Goal: Task Accomplishment & Management: Use online tool/utility

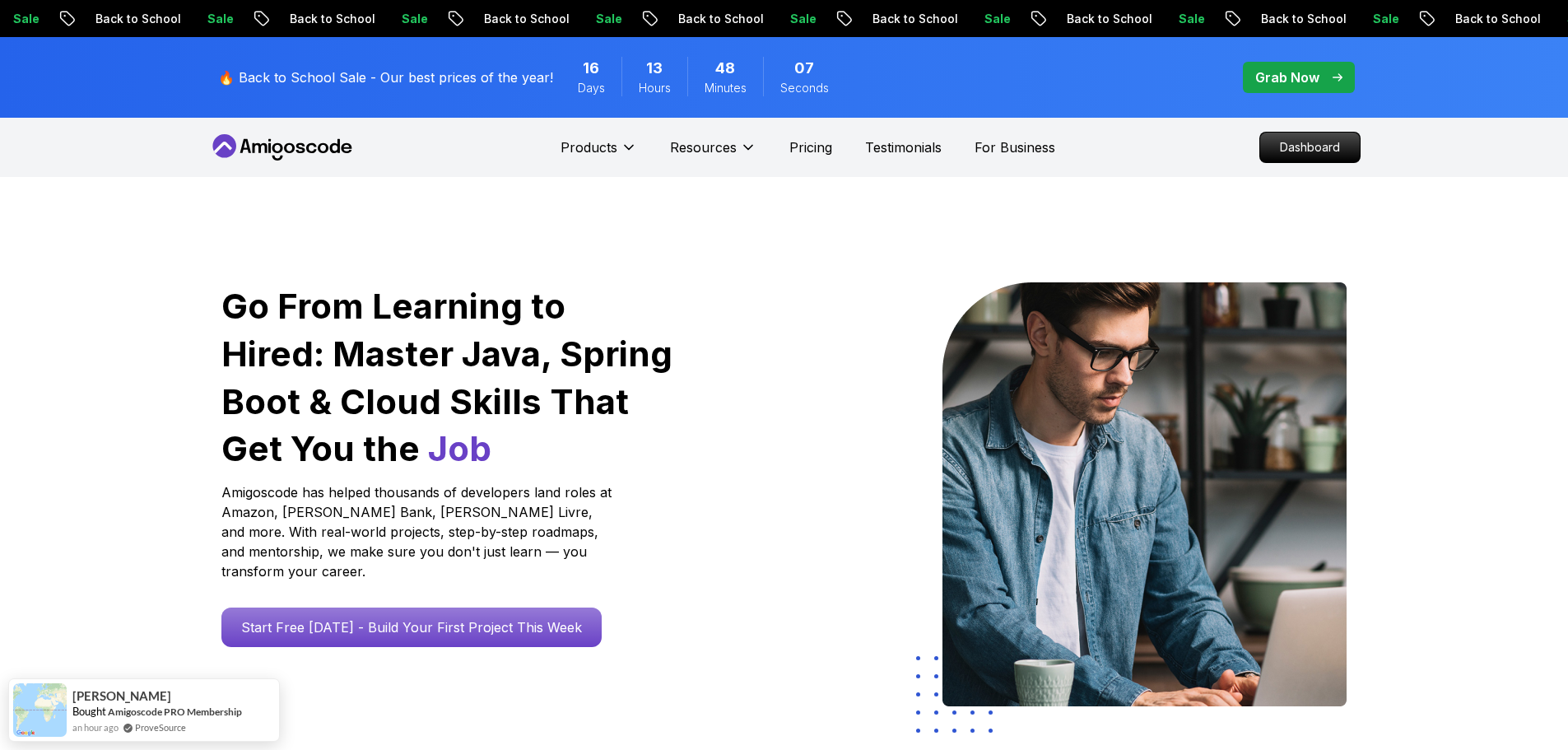
click at [1279, 81] on p "Grab Now" at bounding box center [1287, 77] width 64 height 20
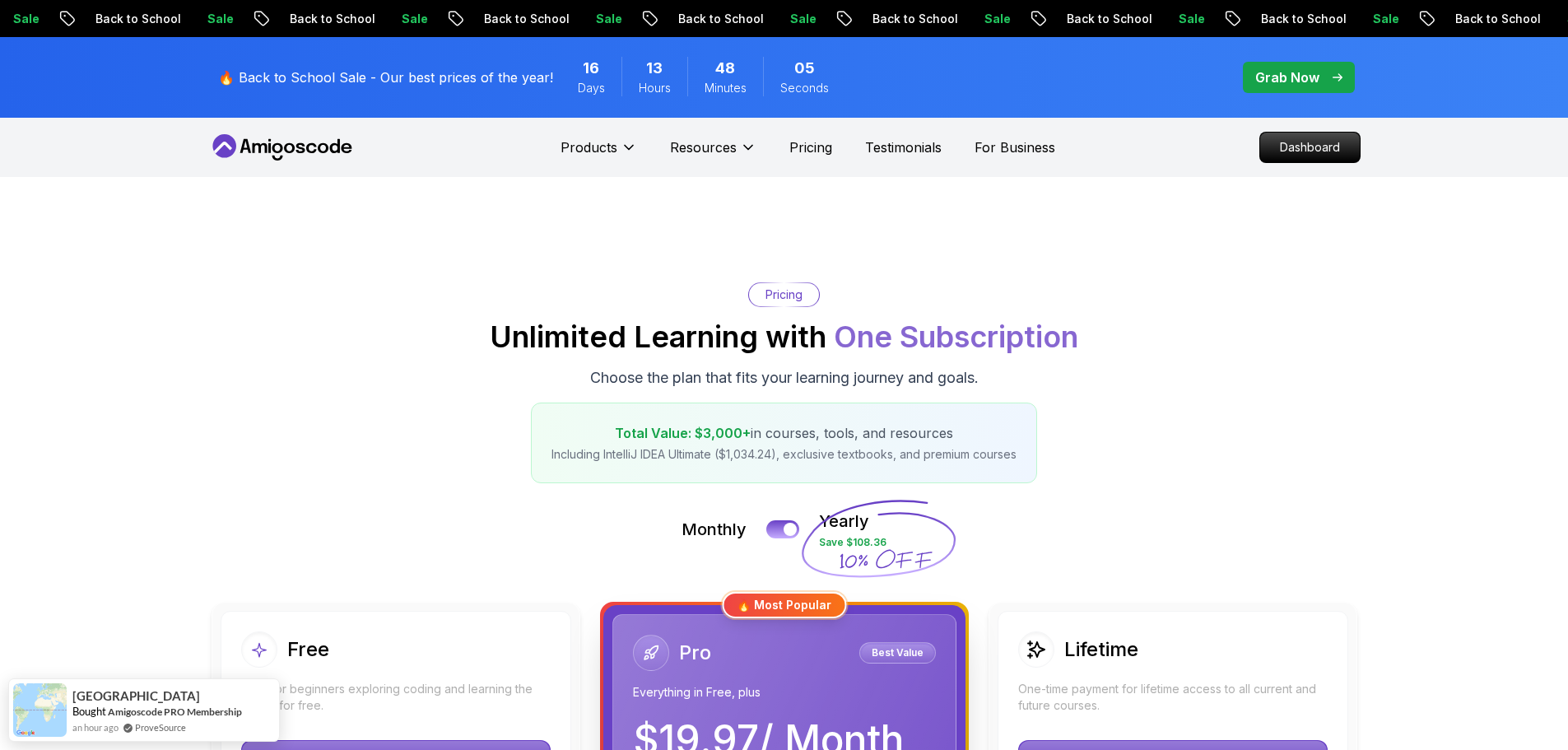
scroll to position [164, 0]
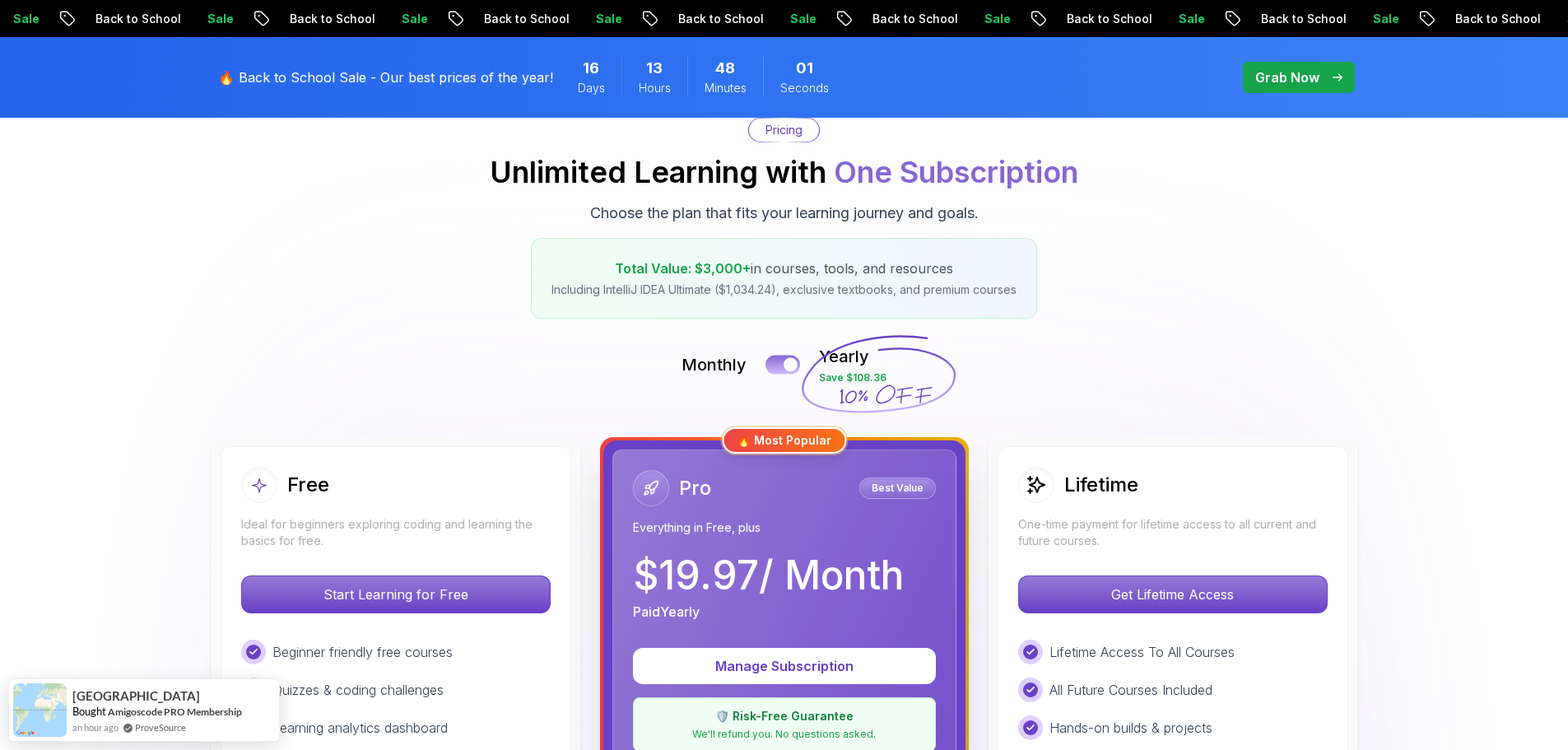
click at [781, 364] on button at bounding box center [783, 364] width 34 height 19
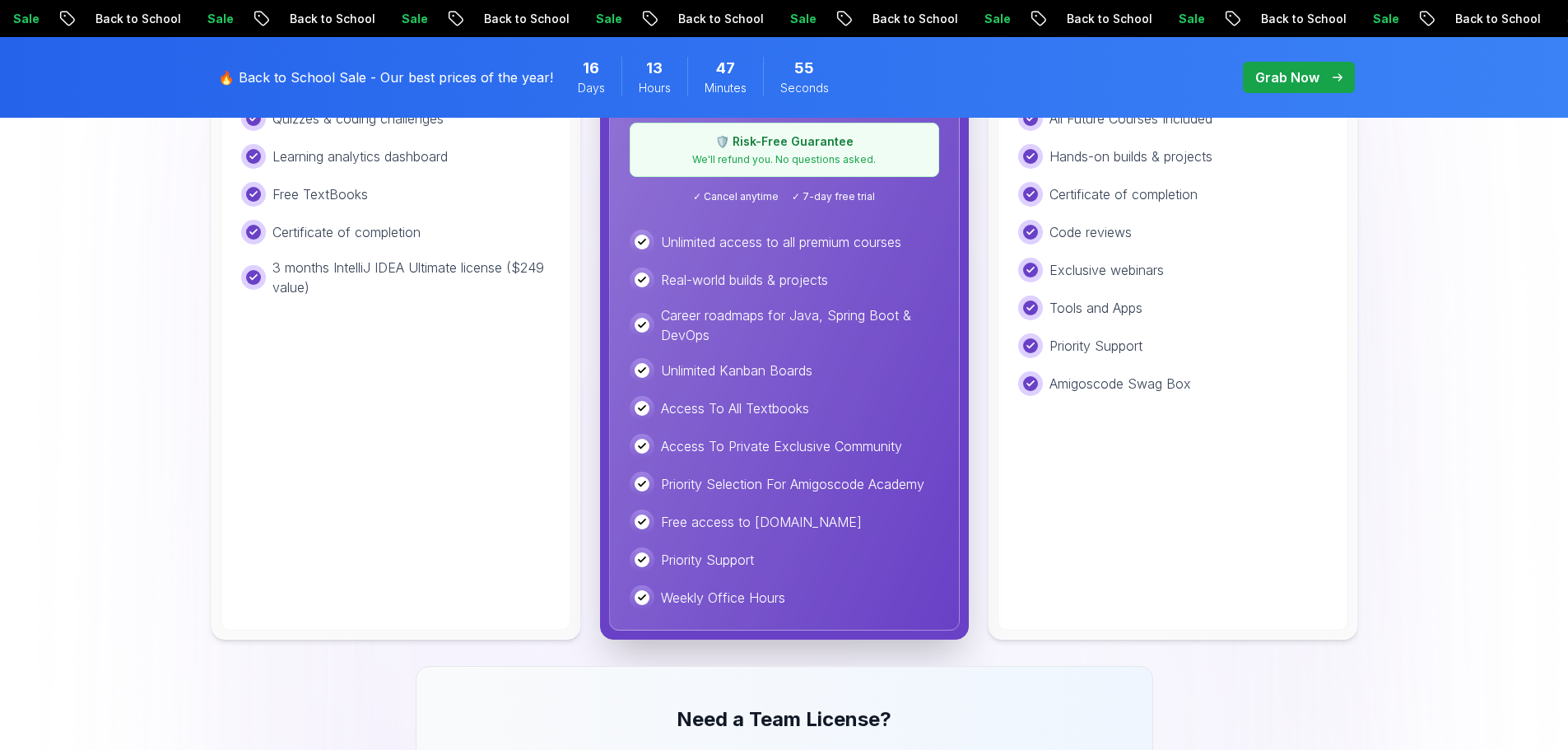
scroll to position [576, 0]
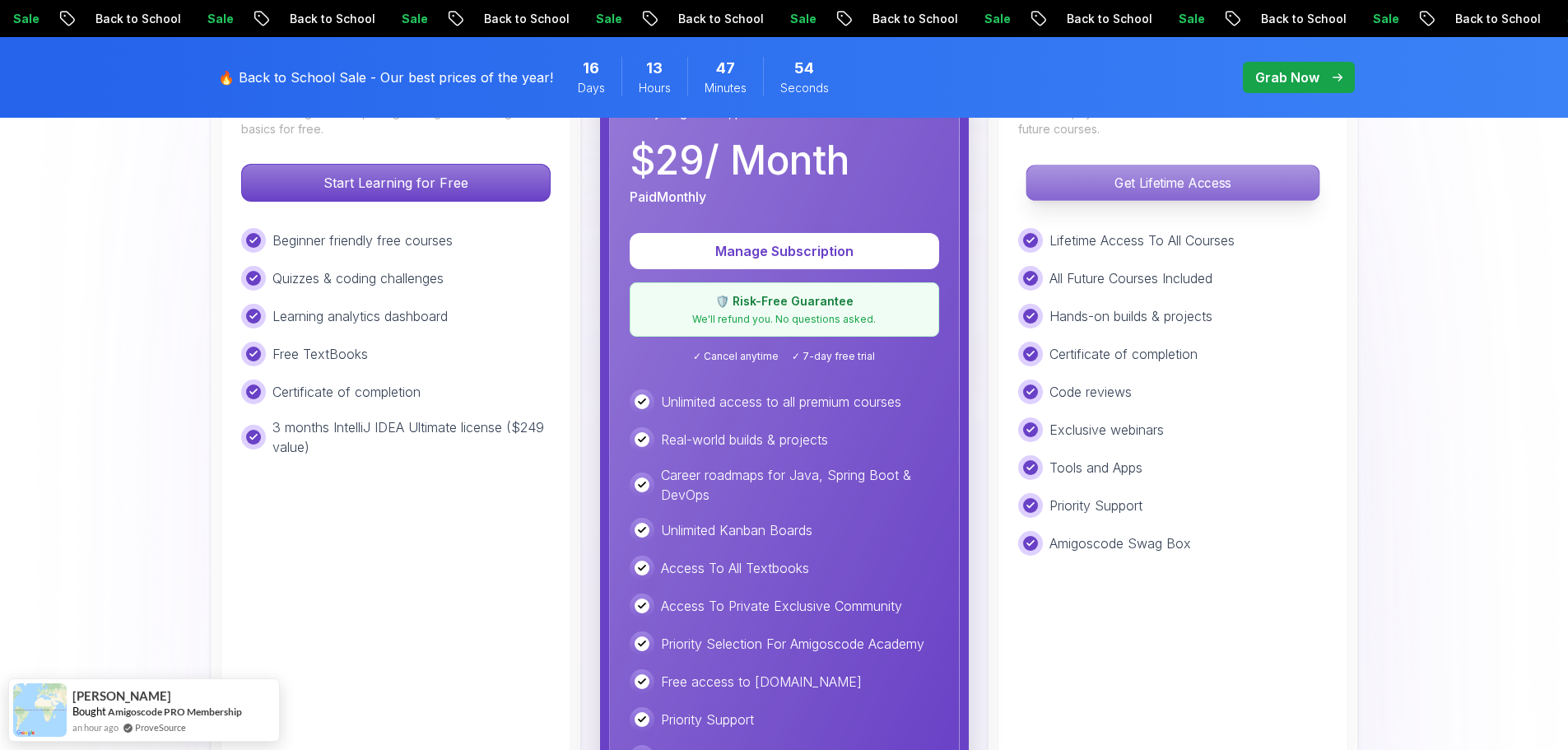
click at [1192, 174] on p "Get Lifetime Access" at bounding box center [1173, 182] width 293 height 34
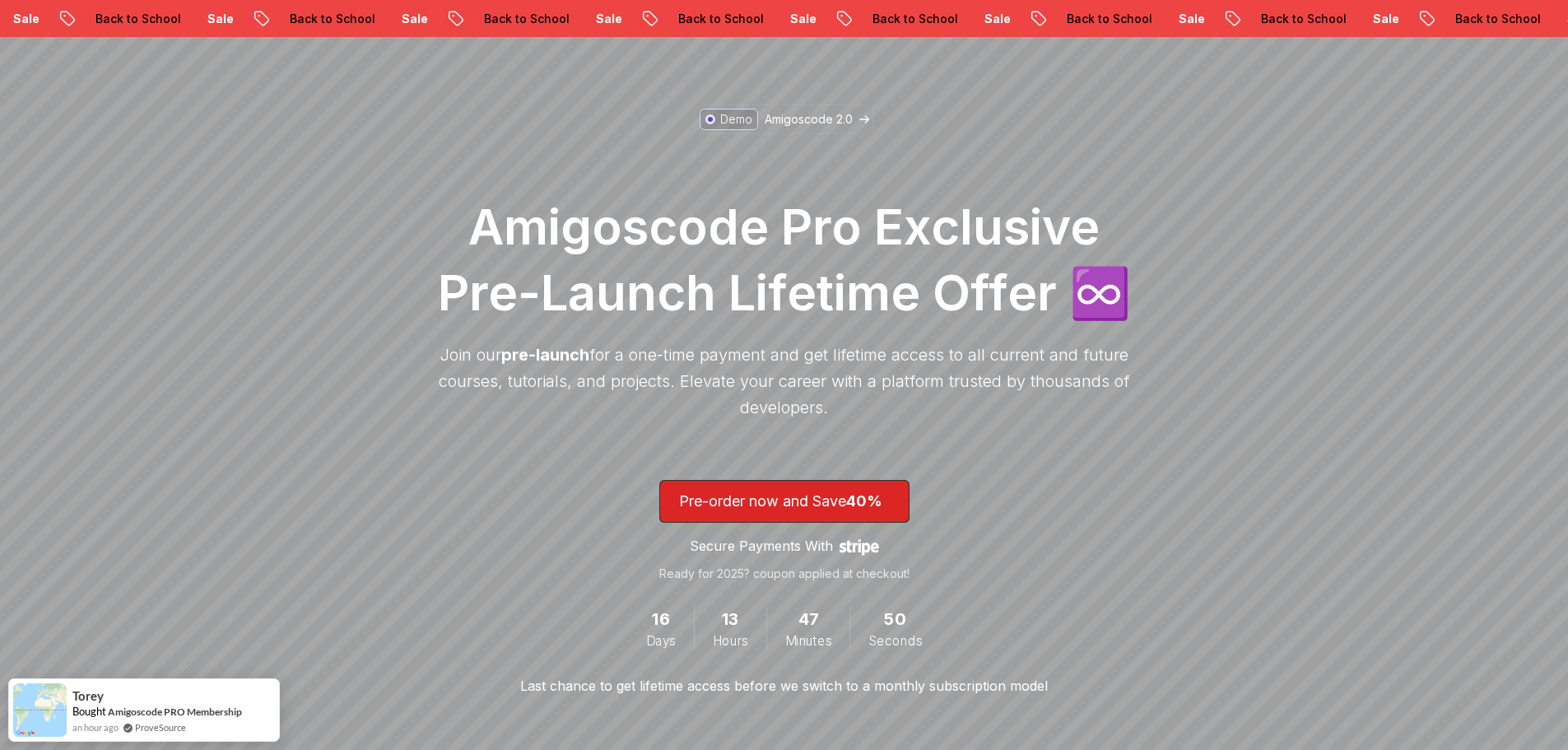
scroll to position [82, 0]
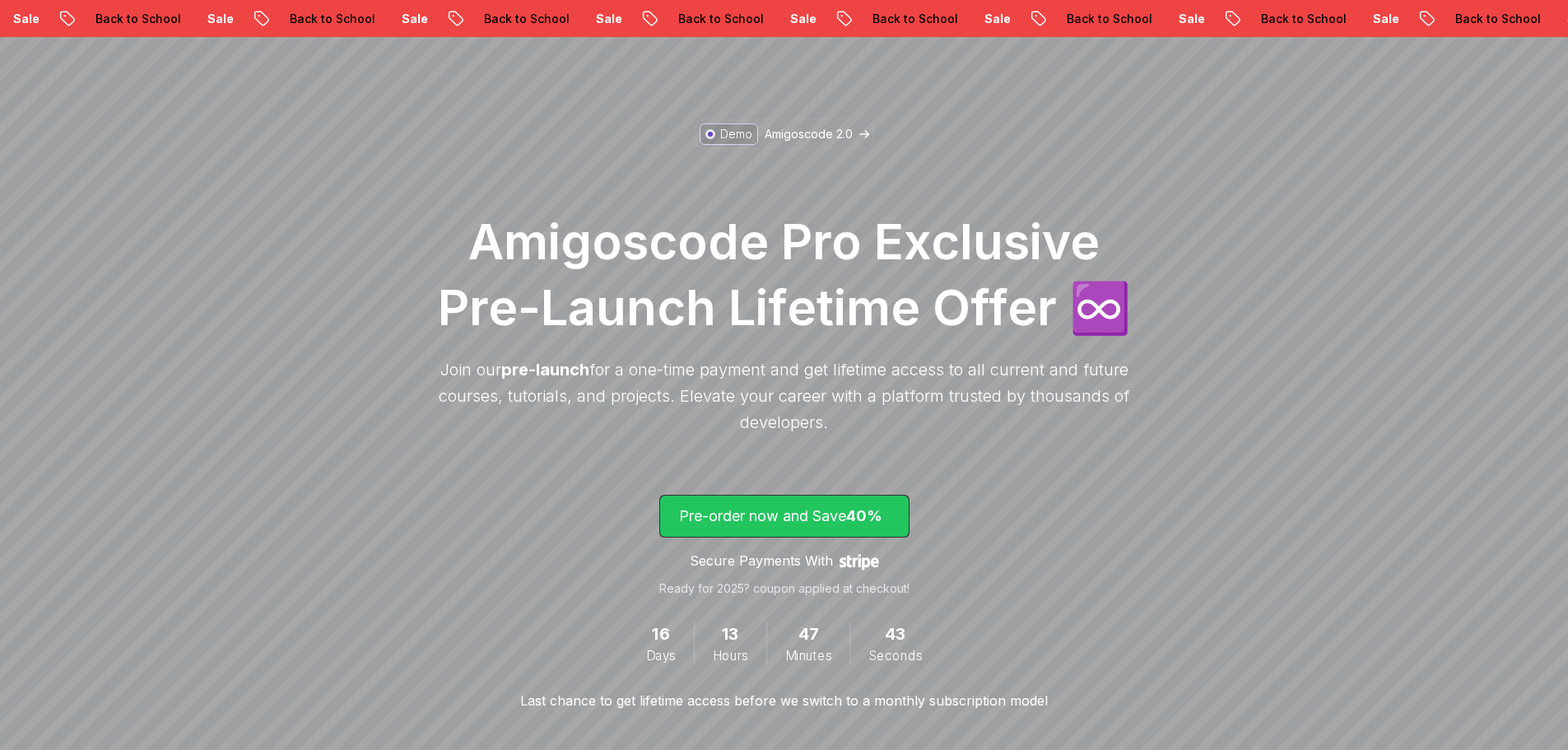
click at [878, 511] on span "40%" at bounding box center [864, 516] width 36 height 17
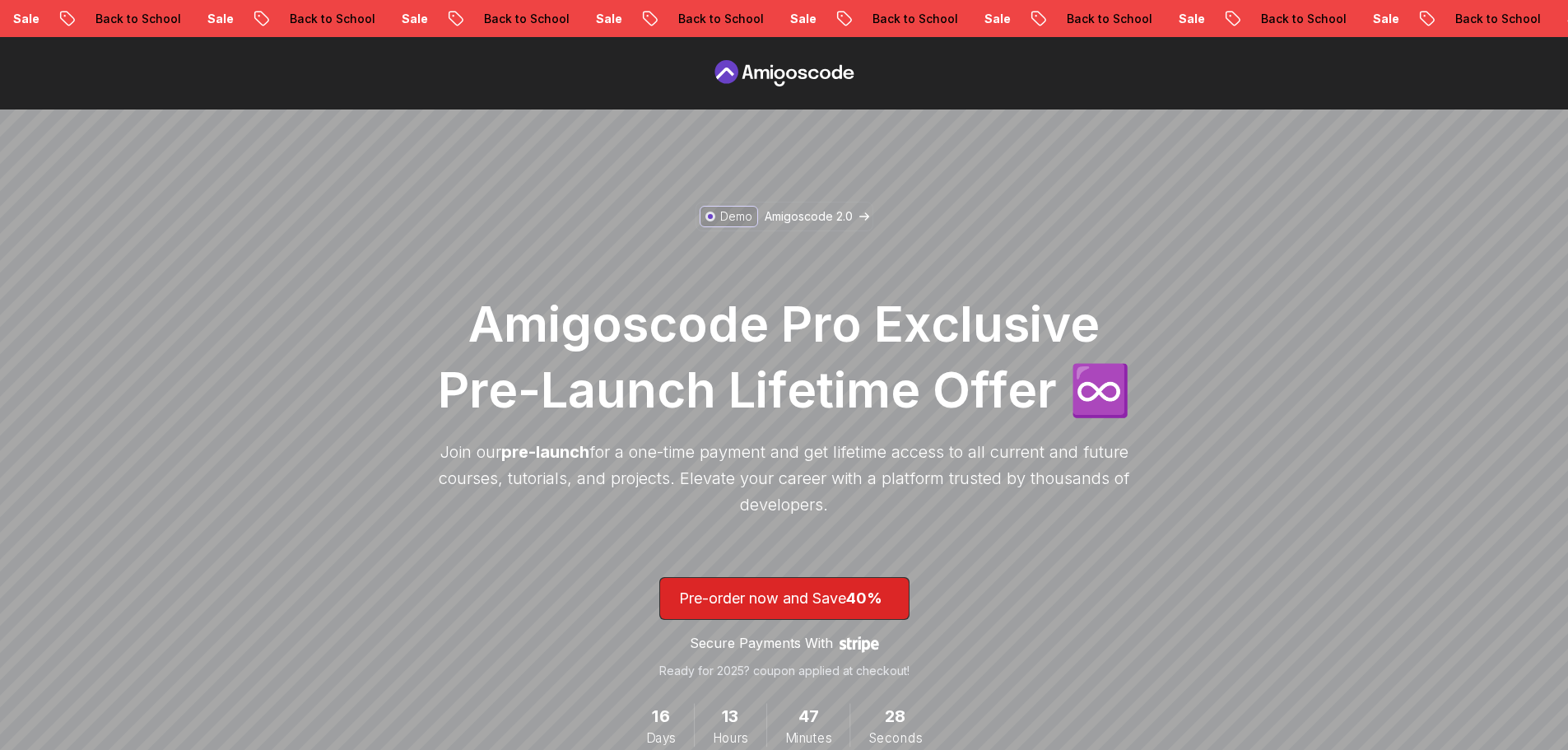
click at [739, 74] on icon at bounding box center [784, 73] width 148 height 27
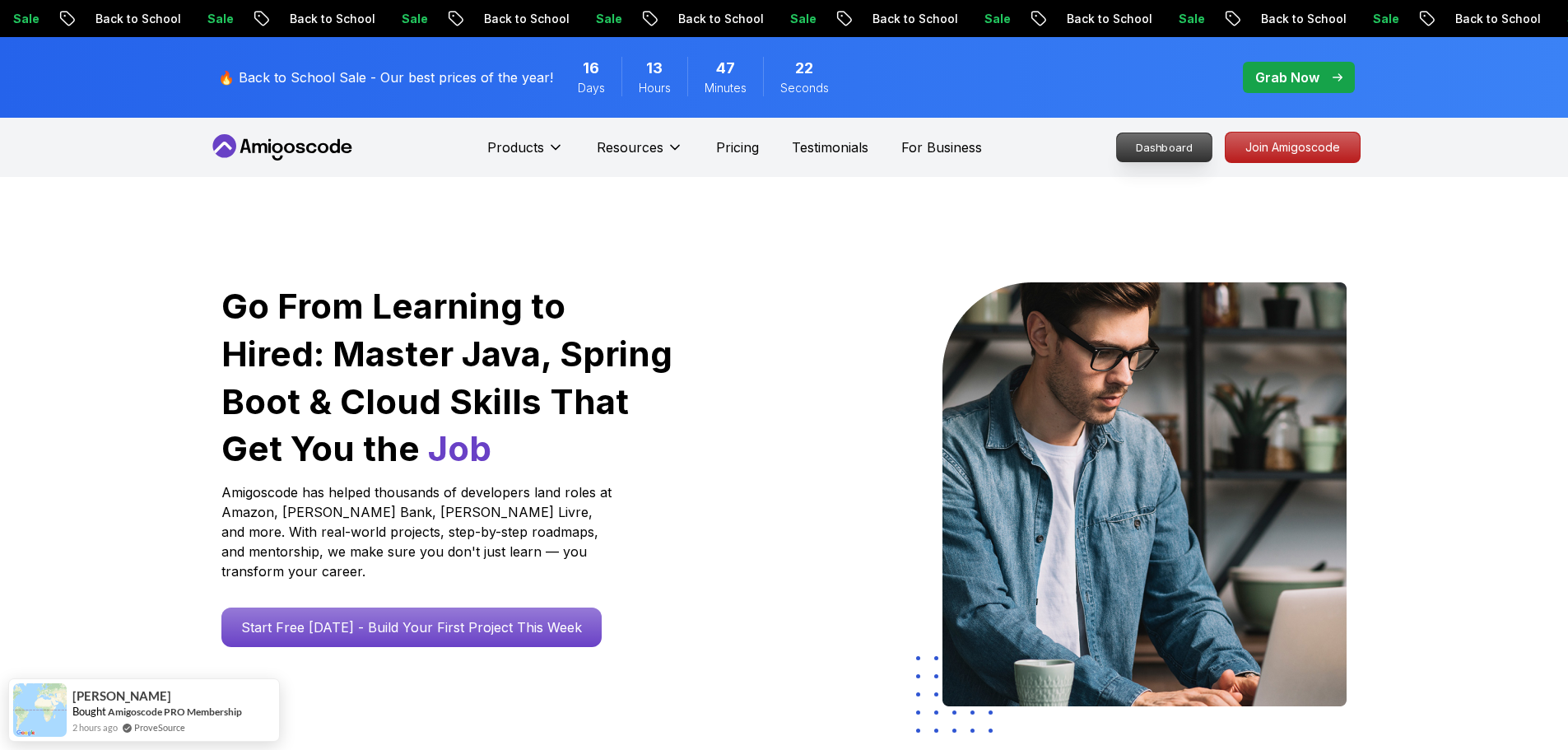
click at [1188, 150] on p "Dashboard" at bounding box center [1164, 147] width 95 height 28
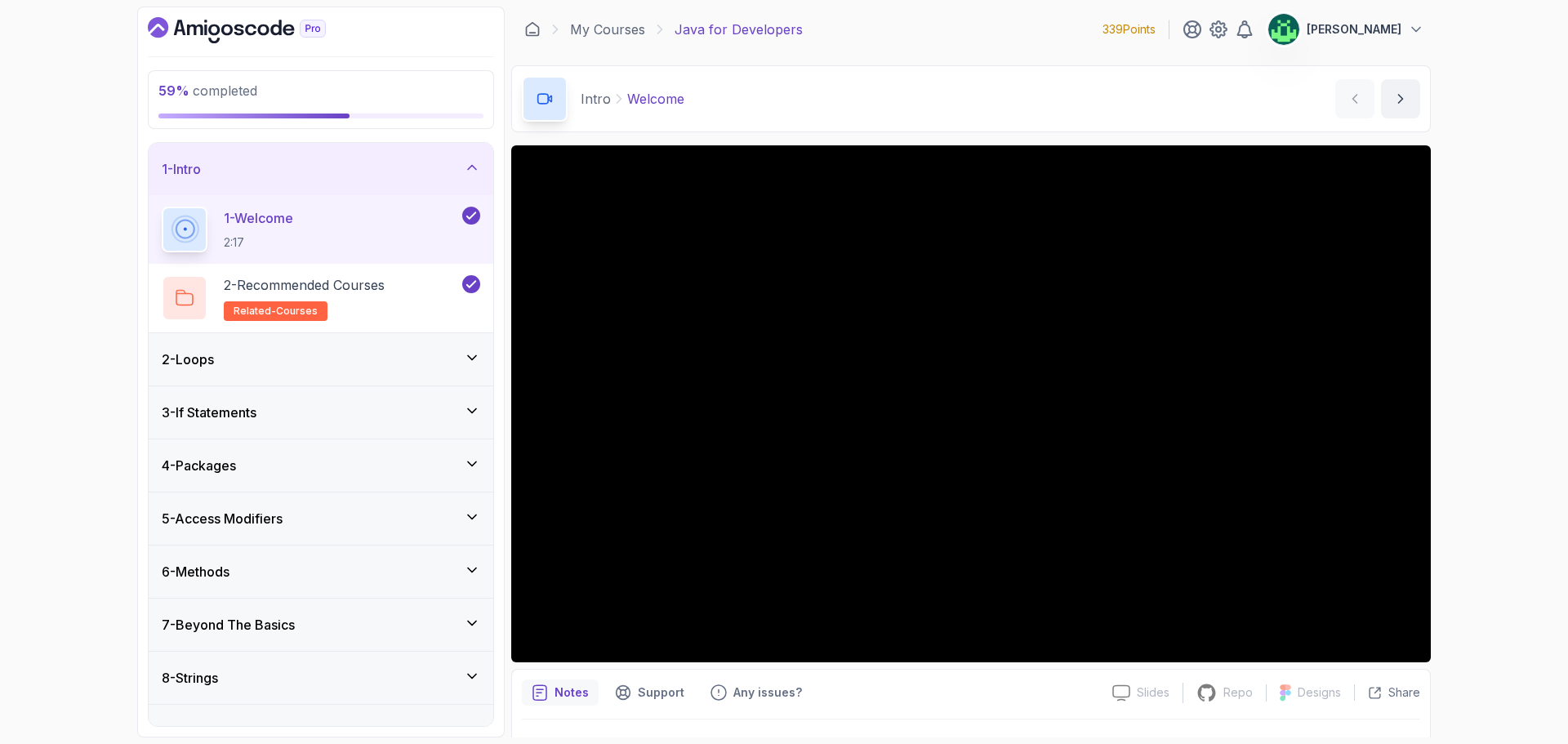
click at [464, 158] on div "1 - Intro" at bounding box center [321, 169] width 344 height 53
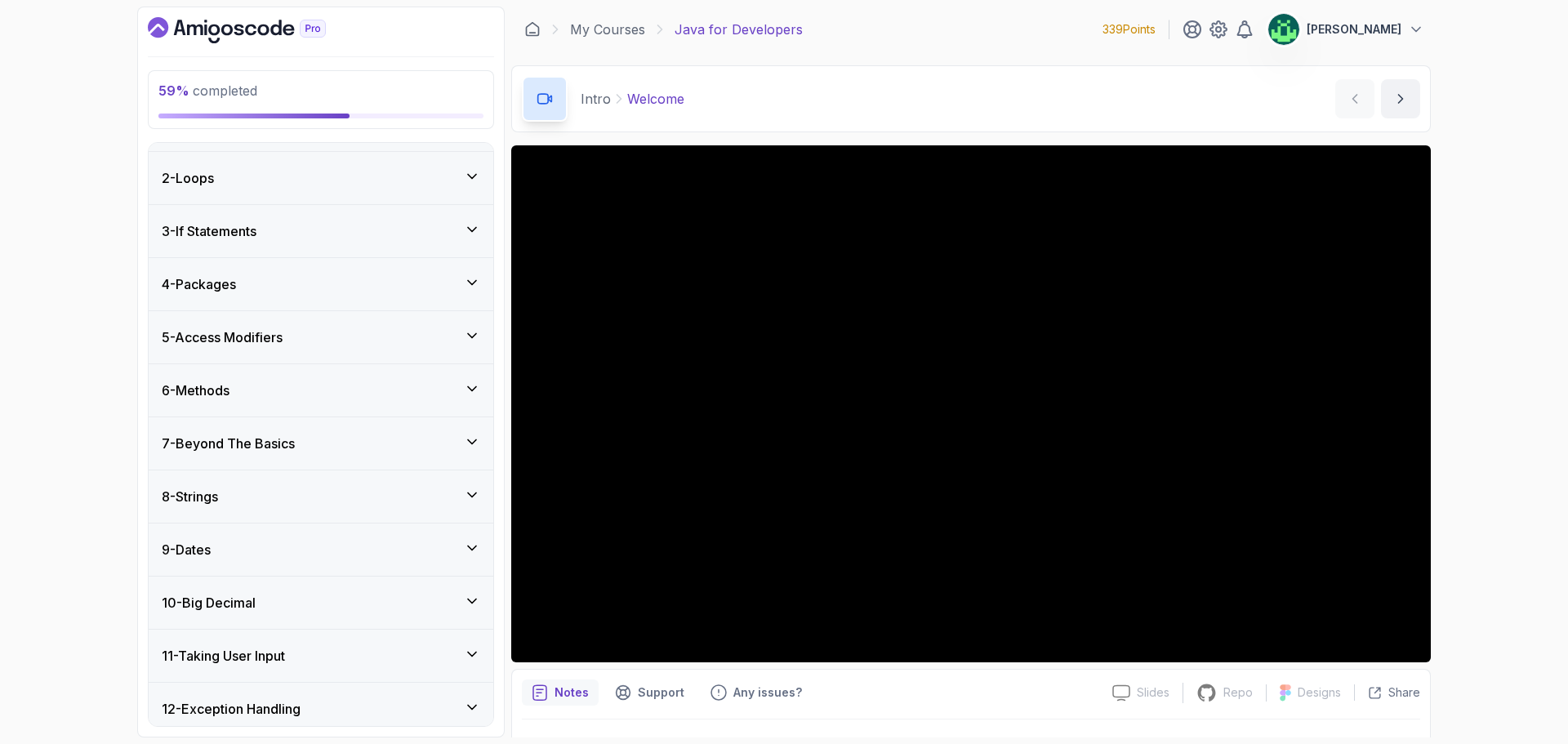
scroll to position [81, 0]
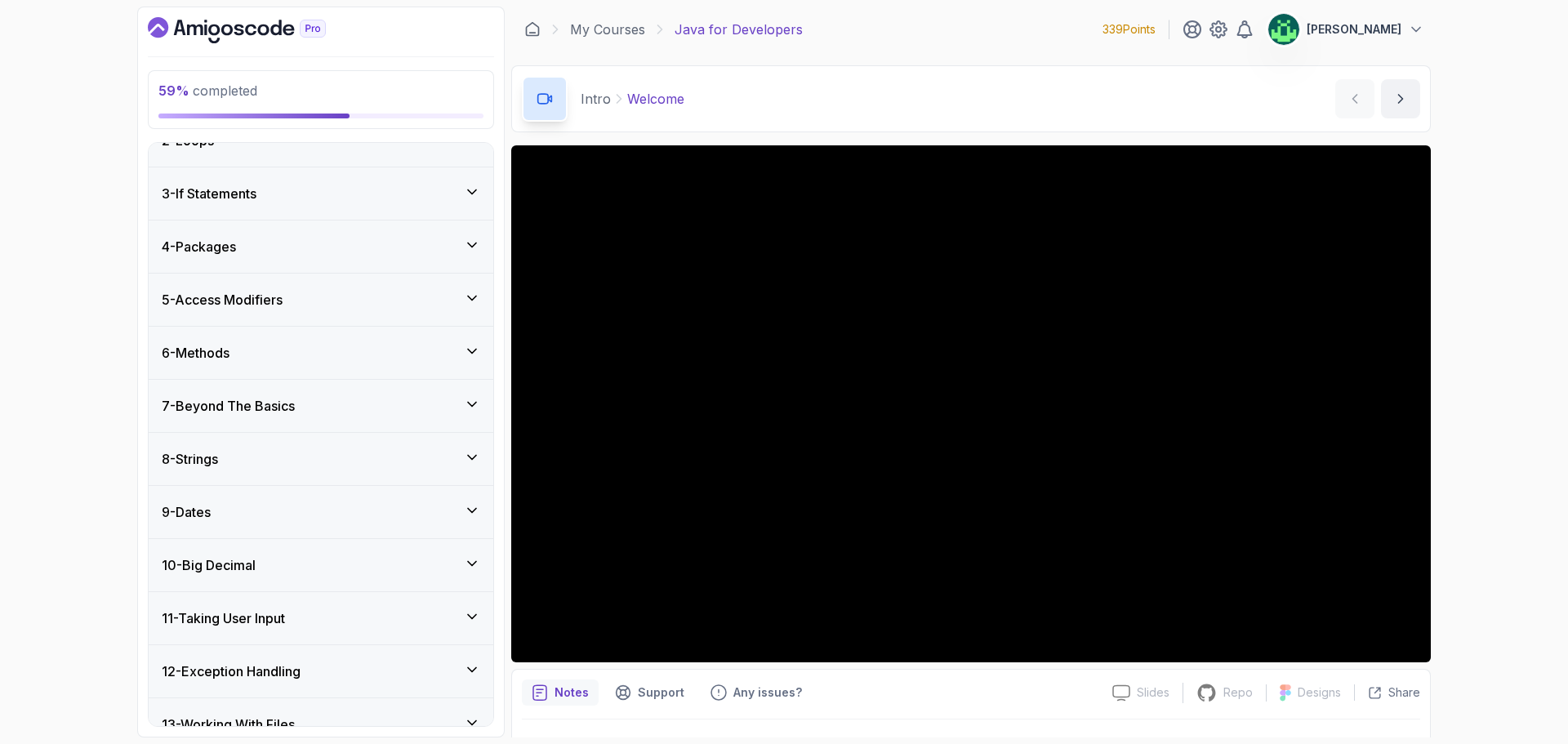
click at [358, 449] on div "8 - Strings" at bounding box center [321, 458] width 318 height 20
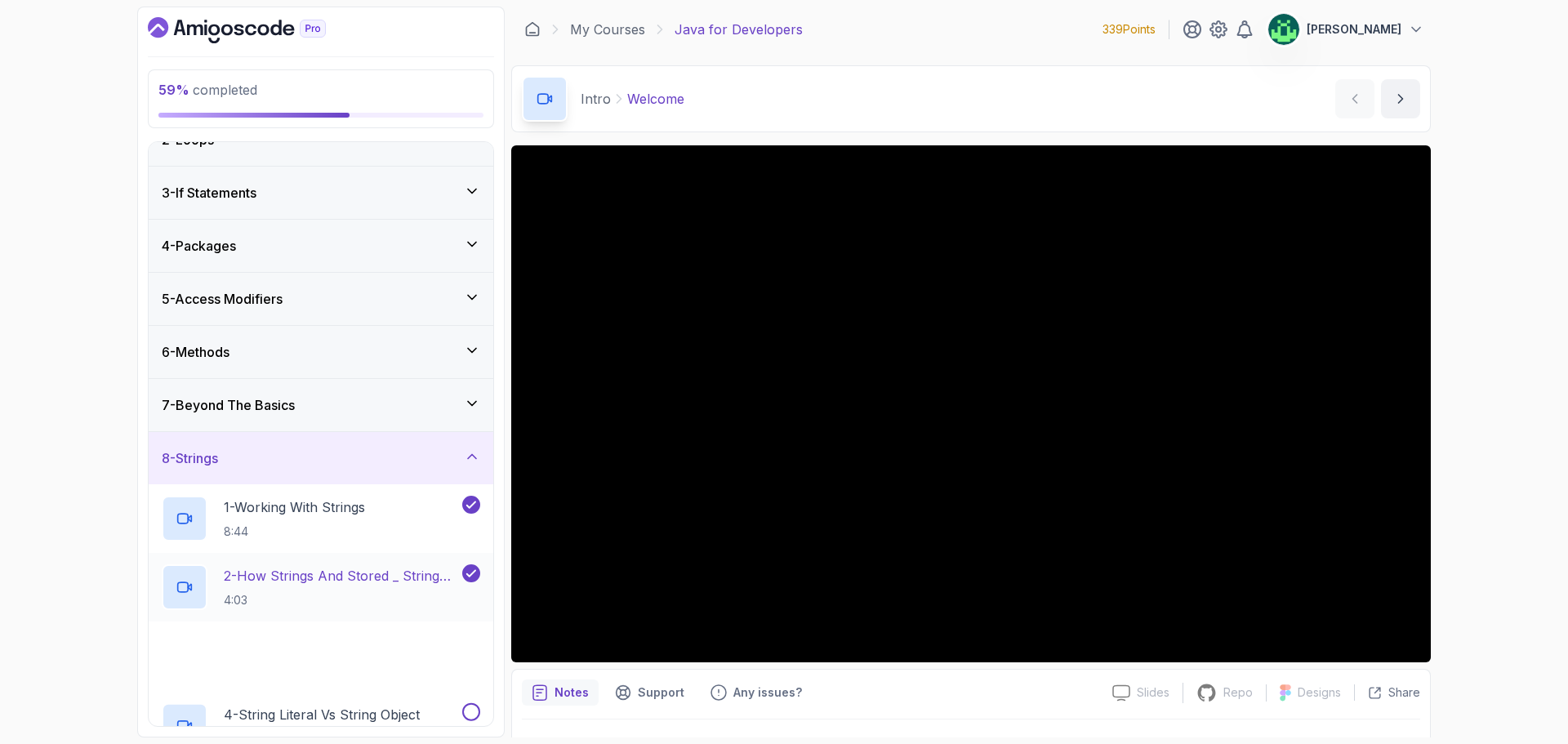
scroll to position [327, 0]
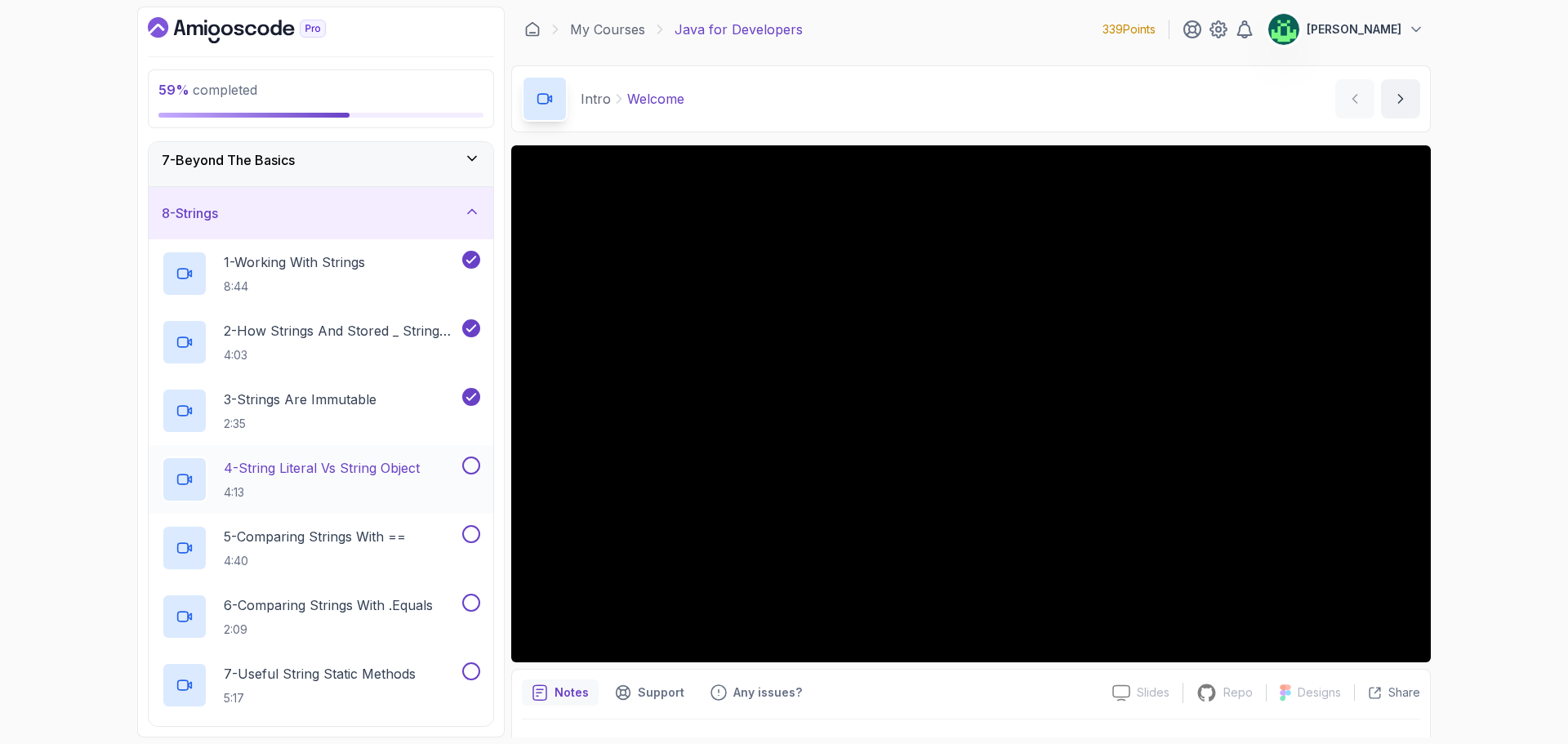
click at [356, 477] on p "4 - String Literal Vs String Object" at bounding box center [322, 467] width 196 height 20
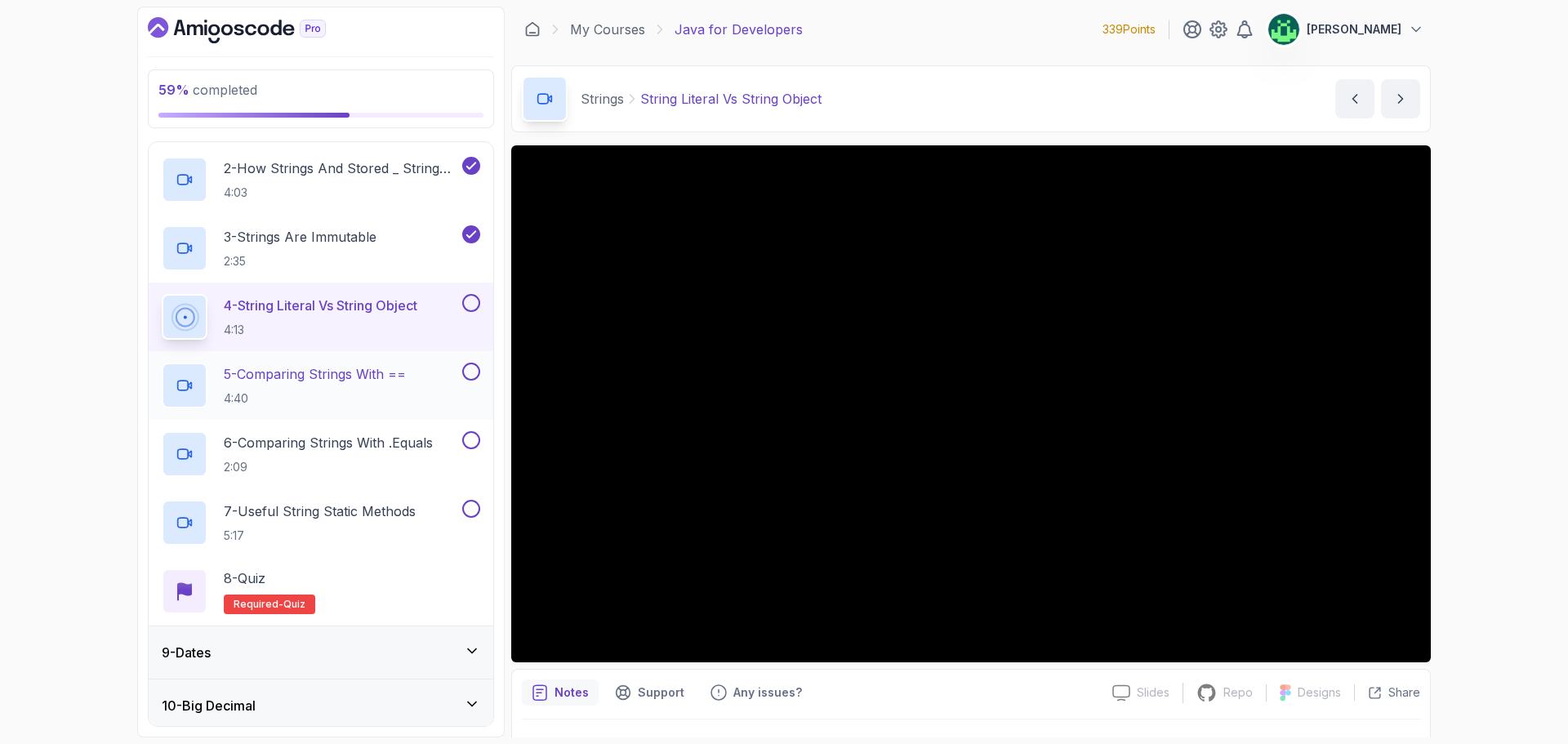
scroll to position [489, 0]
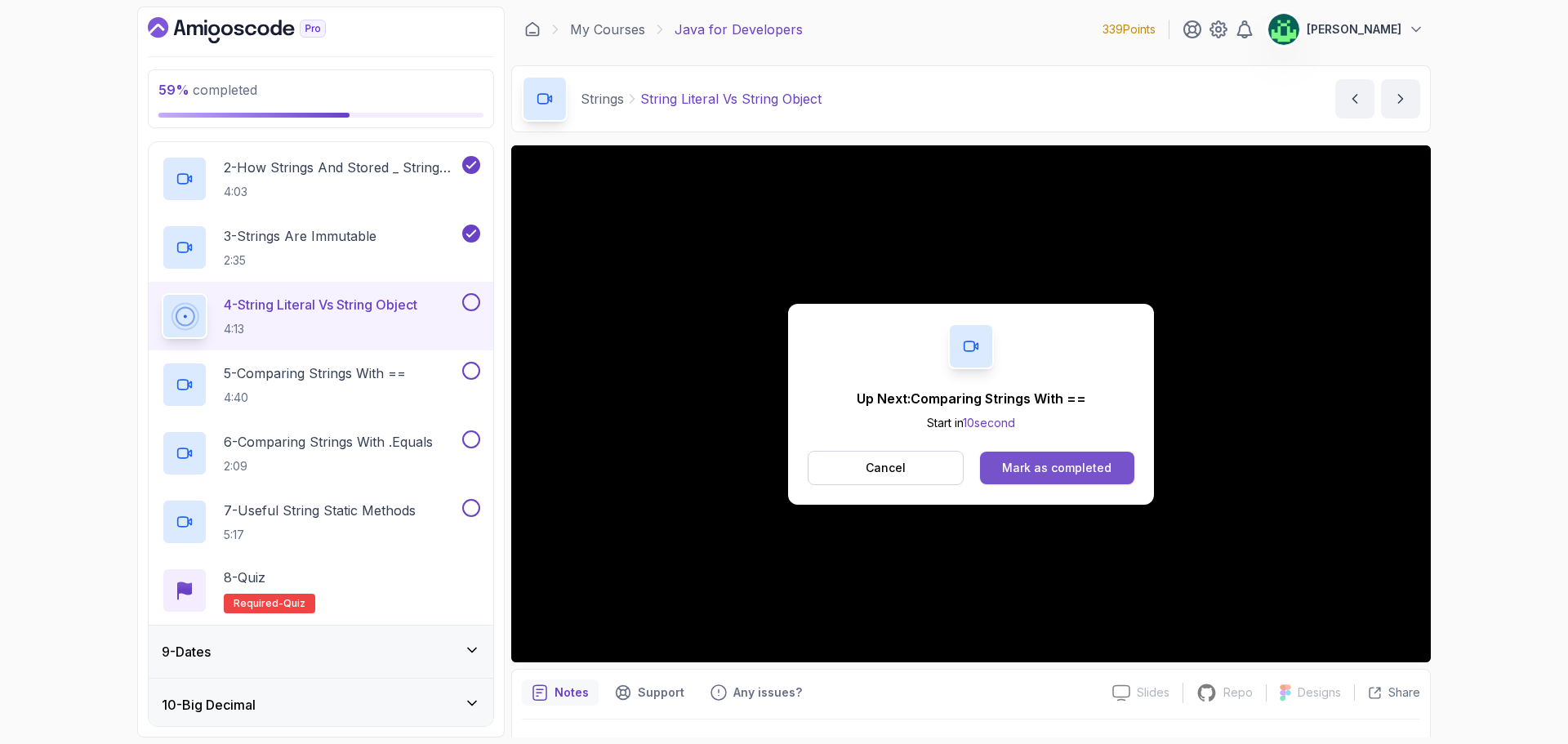
click at [1106, 467] on div "Mark as completed" at bounding box center [1056, 467] width 109 height 16
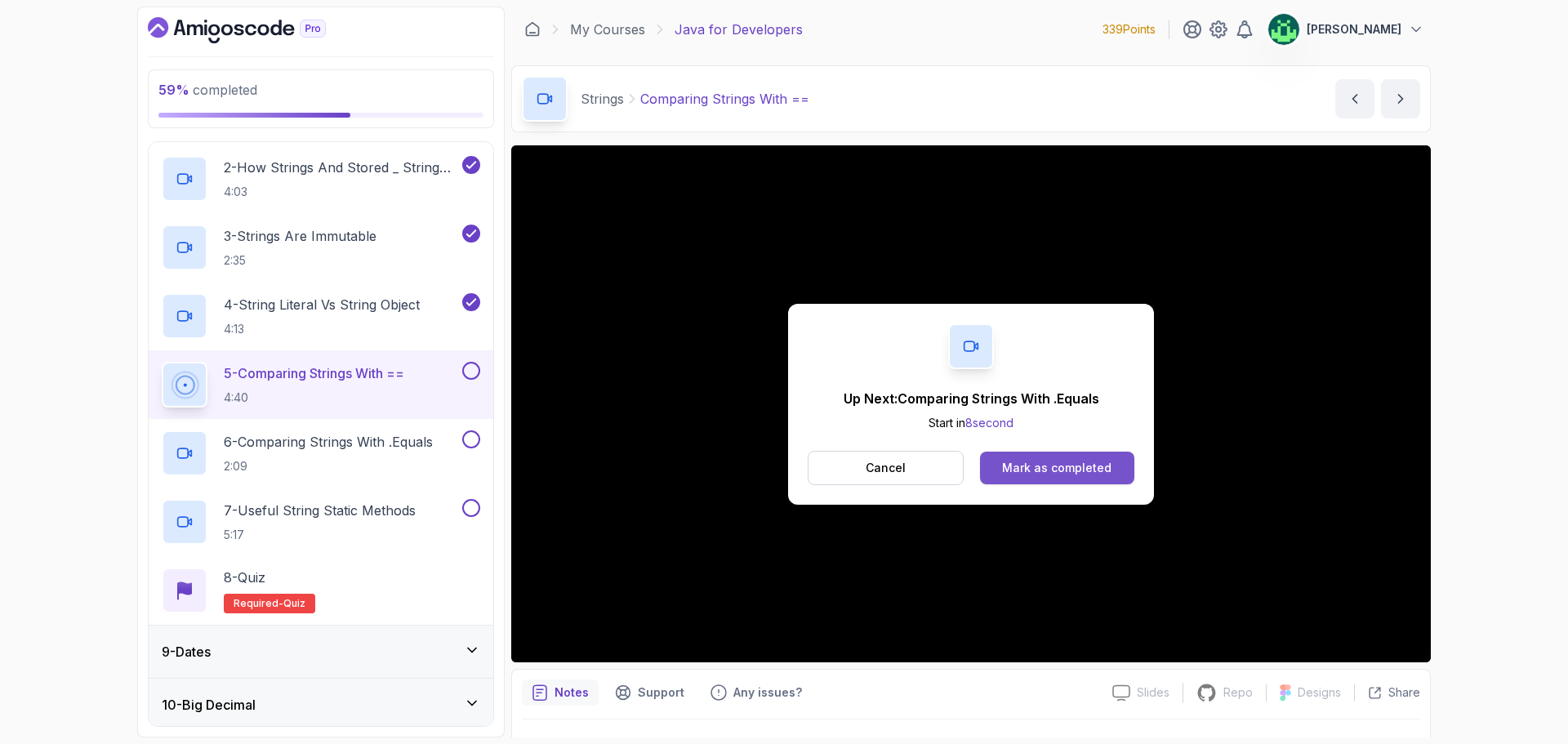
click at [1077, 463] on div "Mark as completed" at bounding box center [1056, 467] width 109 height 16
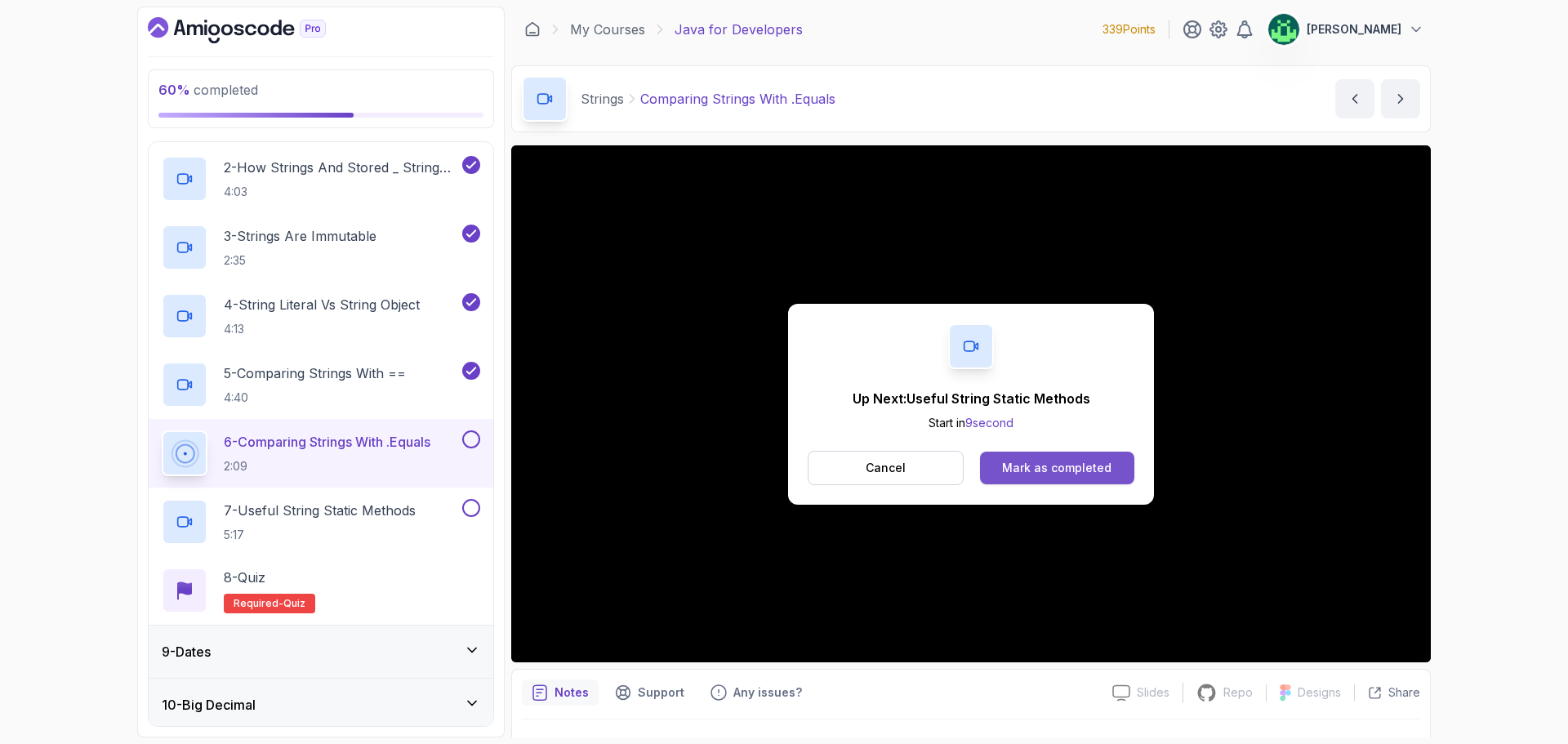
click at [1050, 467] on div "Mark as completed" at bounding box center [1056, 467] width 109 height 16
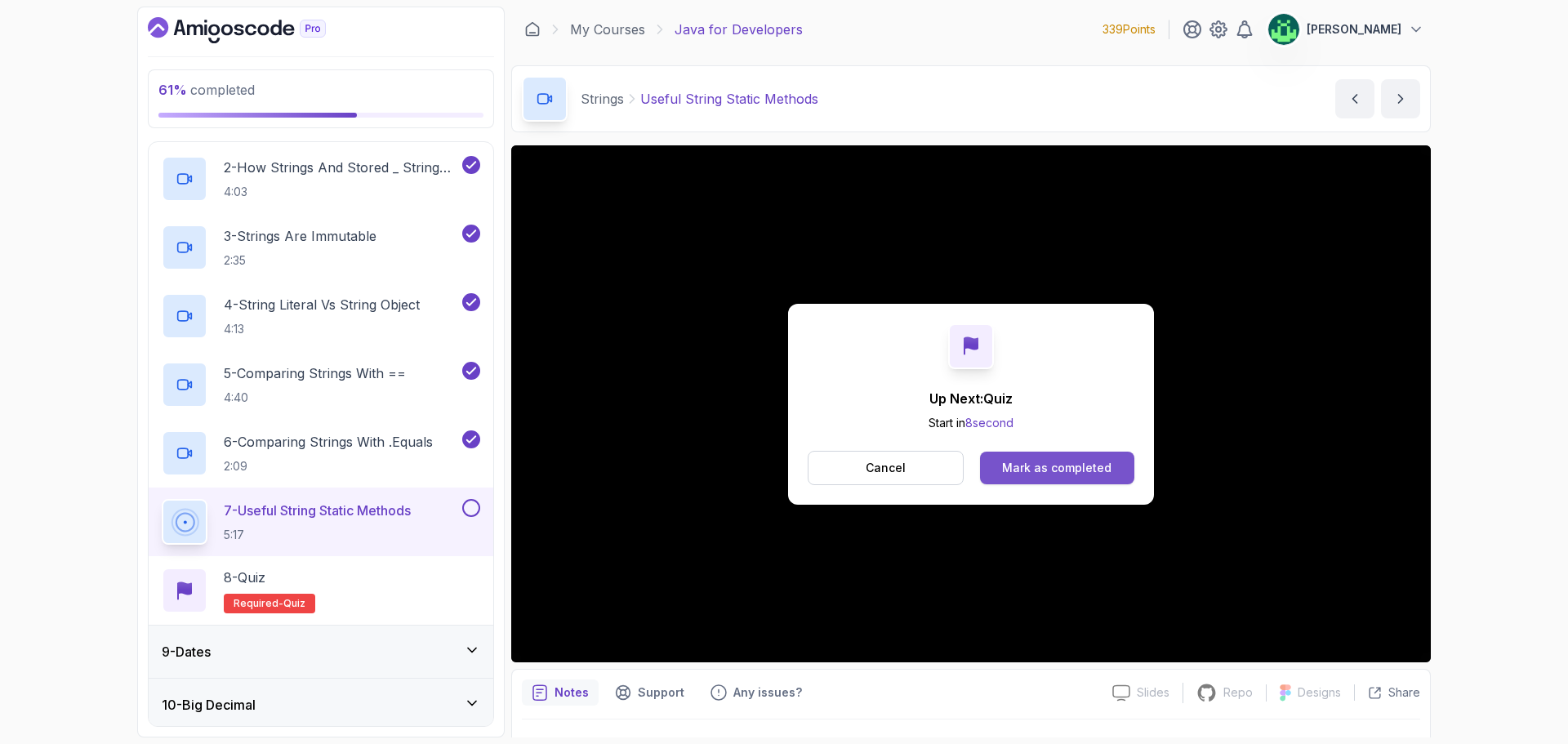
click at [1069, 475] on div "Mark as completed" at bounding box center [1056, 467] width 109 height 16
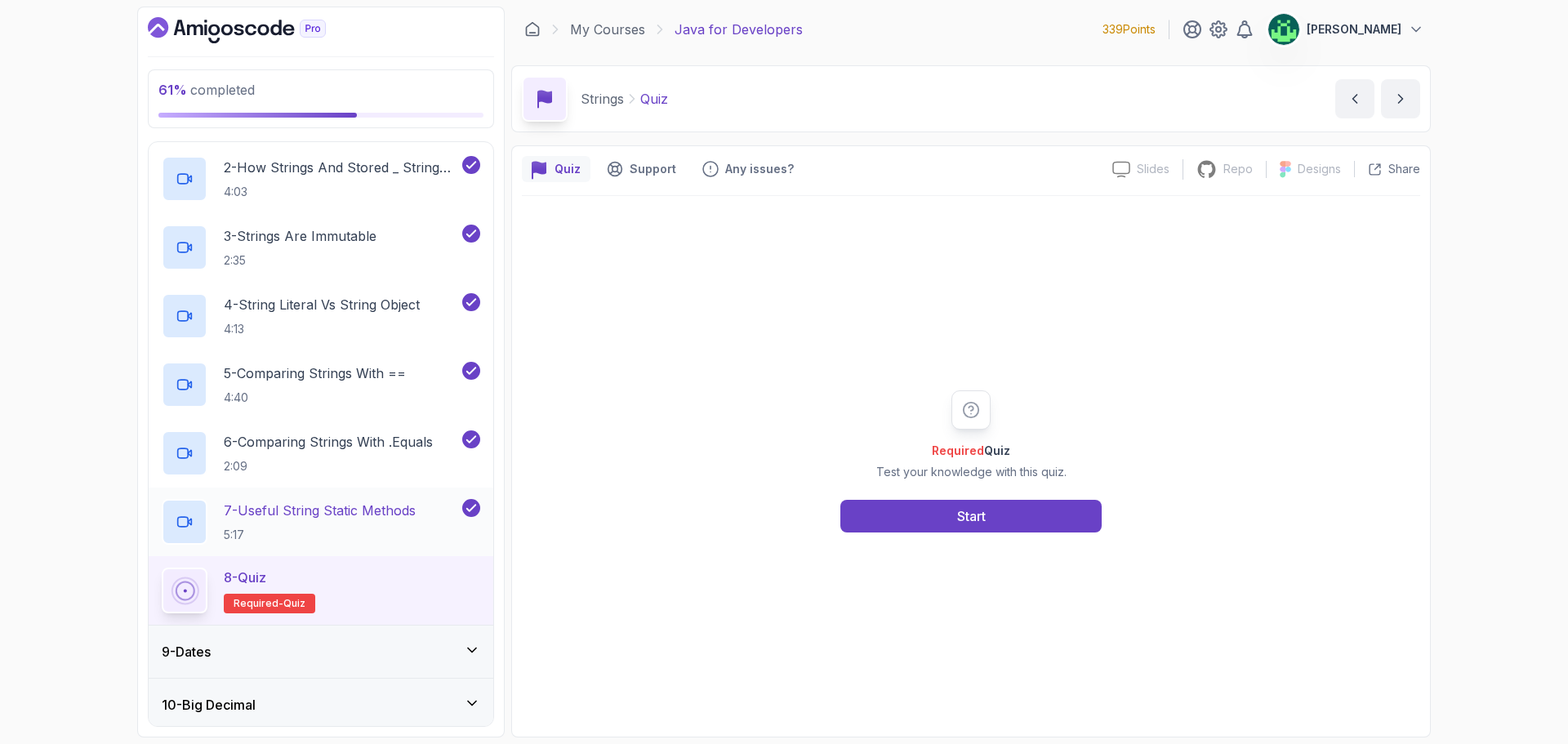
click at [371, 510] on p "7 - Useful String Static Methods" at bounding box center [320, 510] width 192 height 20
